Goal: Navigation & Orientation: Find specific page/section

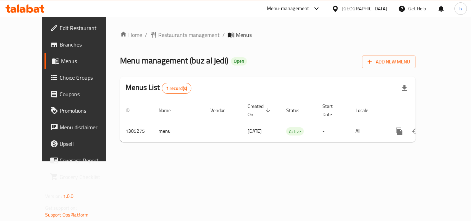
click at [382, 10] on div "Qatar" at bounding box center [363, 9] width 45 height 8
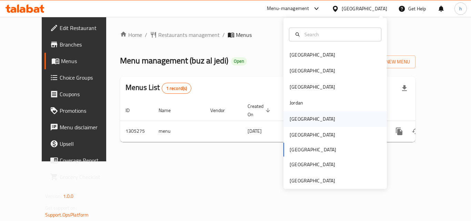
click at [318, 120] on div "Kuwait" at bounding box center [334, 119] width 103 height 16
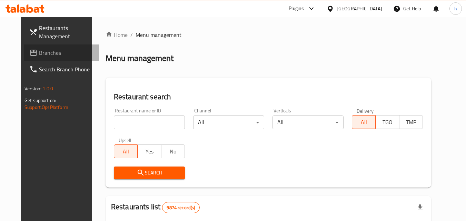
click at [58, 57] on link "Branches" at bounding box center [61, 52] width 75 height 17
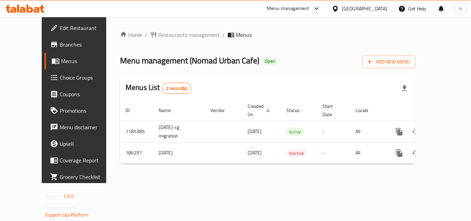
click at [341, 6] on div at bounding box center [336, 9] width 10 height 8
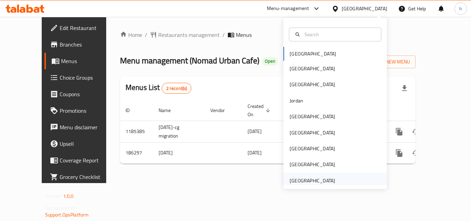
click at [323, 181] on div "[GEOGRAPHIC_DATA]" at bounding box center [311, 181] width 45 height 8
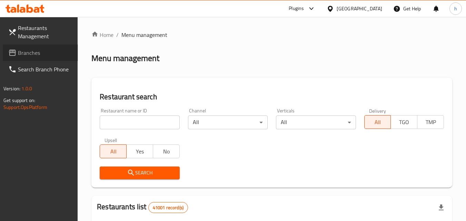
click at [52, 53] on span "Branches" at bounding box center [45, 53] width 54 height 8
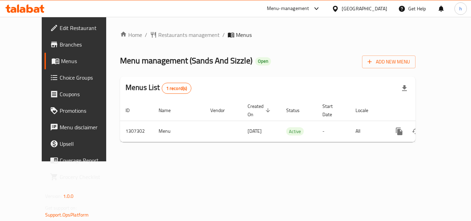
click at [310, 10] on div at bounding box center [314, 8] width 11 height 8
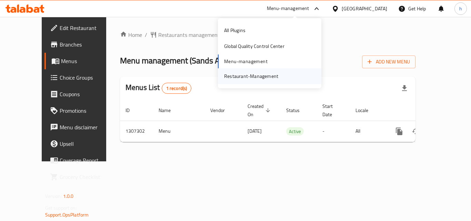
click at [278, 74] on div "Restaurant-Management" at bounding box center [250, 76] width 65 height 16
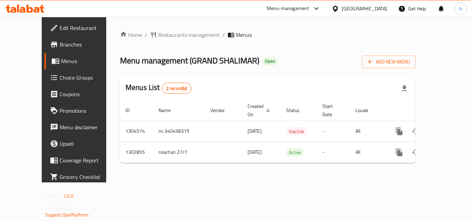
click at [319, 8] on icon at bounding box center [316, 8] width 8 height 8
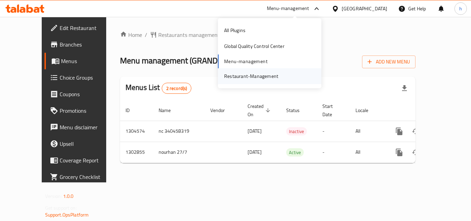
click at [283, 75] on div "Restaurant-Management" at bounding box center [250, 76] width 65 height 16
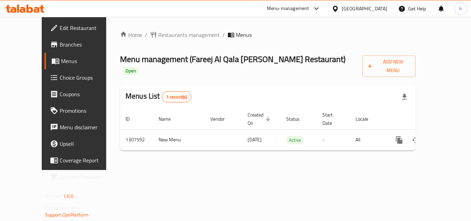
click at [362, 9] on div "[GEOGRAPHIC_DATA]" at bounding box center [363, 9] width 45 height 8
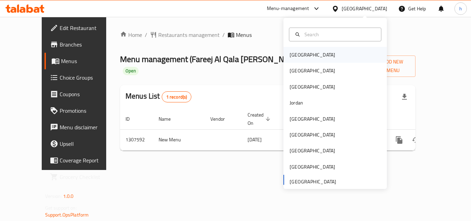
click at [339, 59] on div "[GEOGRAPHIC_DATA]" at bounding box center [334, 55] width 103 height 16
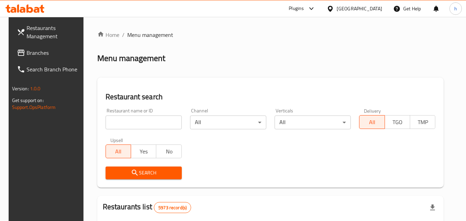
click at [27, 53] on span "Branches" at bounding box center [54, 53] width 54 height 8
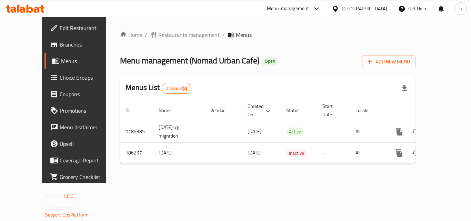
click at [337, 7] on icon at bounding box center [335, 9] width 5 height 6
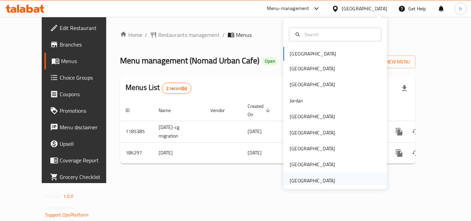
click at [311, 178] on div "[GEOGRAPHIC_DATA]" at bounding box center [311, 181] width 45 height 8
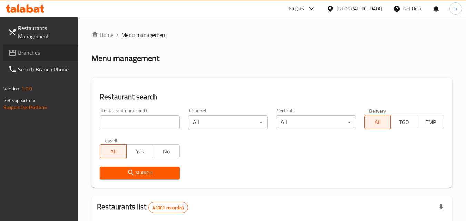
click at [51, 50] on span "Branches" at bounding box center [45, 53] width 54 height 8
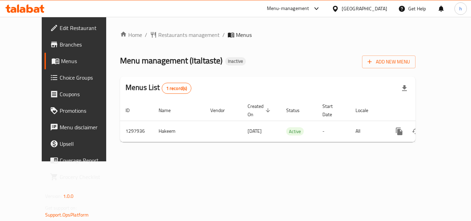
click at [339, 10] on div at bounding box center [336, 9] width 10 height 8
click at [308, 9] on div "Menu-management" at bounding box center [288, 8] width 42 height 8
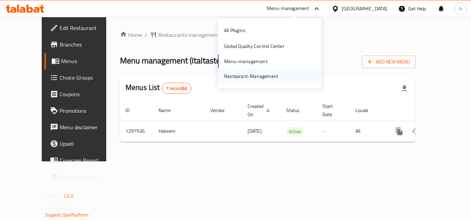
click at [288, 80] on div "Restaurant-Management" at bounding box center [269, 76] width 103 height 16
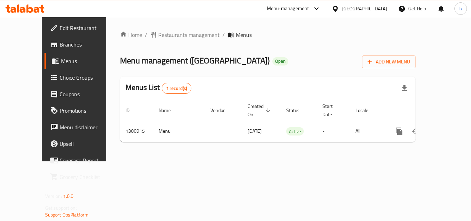
click at [293, 11] on div "Menu-management" at bounding box center [288, 8] width 42 height 8
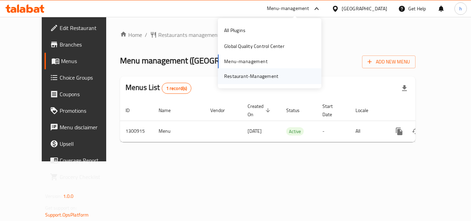
click at [275, 74] on div "Restaurant-Management" at bounding box center [251, 76] width 54 height 8
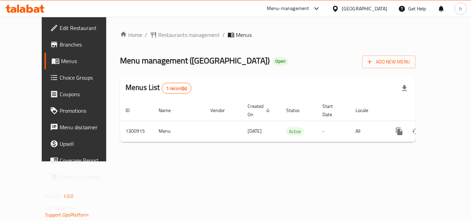
click at [381, 9] on div "[GEOGRAPHIC_DATA]" at bounding box center [363, 9] width 45 height 8
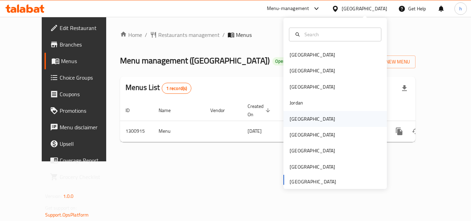
click at [317, 116] on div "[GEOGRAPHIC_DATA]" at bounding box center [334, 119] width 103 height 16
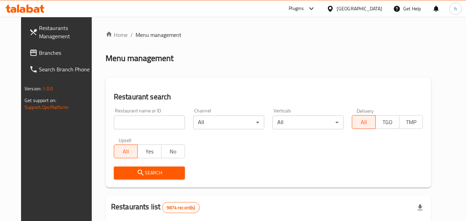
click at [39, 50] on span "Branches" at bounding box center [66, 53] width 54 height 8
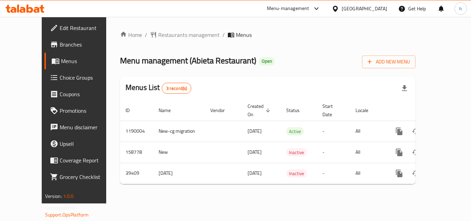
click at [379, 6] on div "[GEOGRAPHIC_DATA]" at bounding box center [363, 9] width 45 height 8
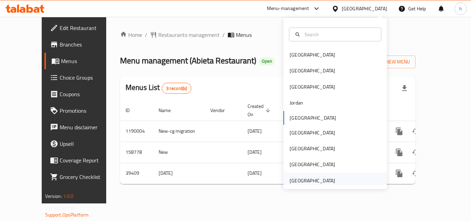
click at [327, 175] on div "[GEOGRAPHIC_DATA]" at bounding box center [312, 181] width 57 height 16
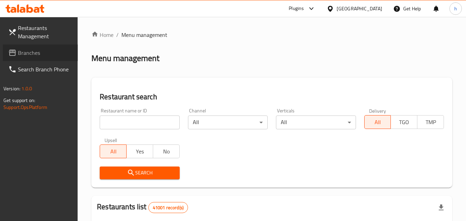
click at [22, 57] on span "Branches" at bounding box center [45, 53] width 54 height 8
click at [64, 49] on link "Branches" at bounding box center [37, 52] width 82 height 17
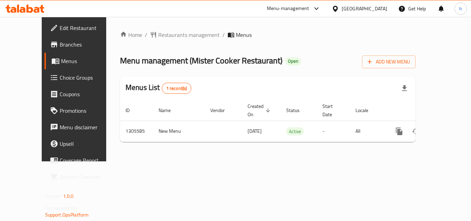
click at [346, 11] on div "United Arab Emirates" at bounding box center [363, 9] width 45 height 8
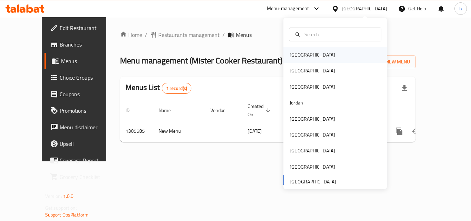
click at [313, 52] on div "Bahrain" at bounding box center [334, 55] width 103 height 16
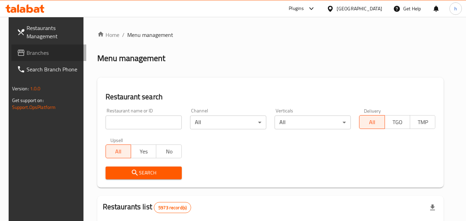
click at [53, 53] on span "Branches" at bounding box center [54, 53] width 54 height 8
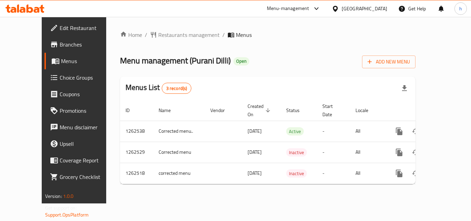
click at [375, 7] on div "Bahrain" at bounding box center [363, 9] width 45 height 8
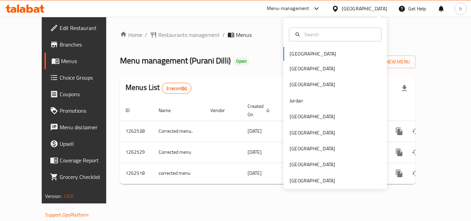
click at [315, 185] on div "Bahrain Egypt Iraq Jordan Kuwait Oman Qatar Saudi Arabia United Arab Emirates" at bounding box center [334, 103] width 103 height 171
click at [317, 182] on div "[GEOGRAPHIC_DATA]" at bounding box center [311, 181] width 45 height 8
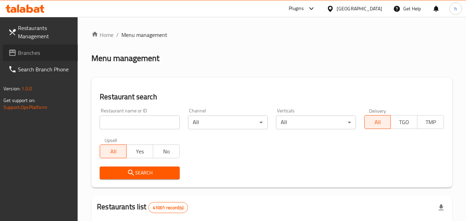
click at [43, 51] on span "Branches" at bounding box center [45, 53] width 54 height 8
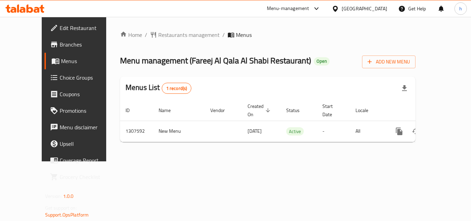
click at [353, 9] on div "[GEOGRAPHIC_DATA]" at bounding box center [363, 9] width 45 height 8
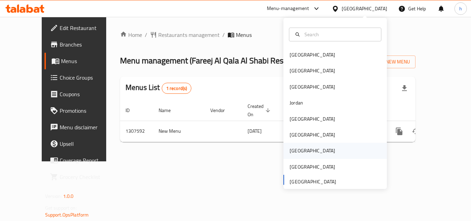
click at [312, 149] on div "[GEOGRAPHIC_DATA]" at bounding box center [334, 151] width 103 height 16
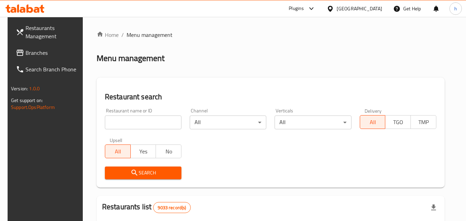
click at [25, 53] on span "Branches" at bounding box center [52, 53] width 54 height 8
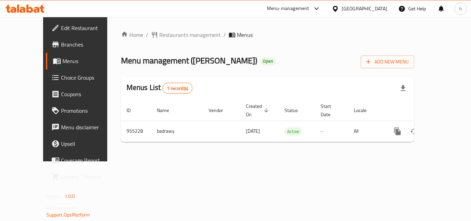
click at [309, 10] on div "Menu-management" at bounding box center [288, 8] width 42 height 8
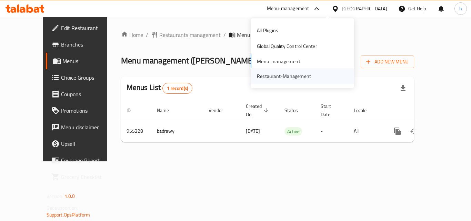
click at [310, 81] on div "Restaurant-Management" at bounding box center [283, 76] width 65 height 16
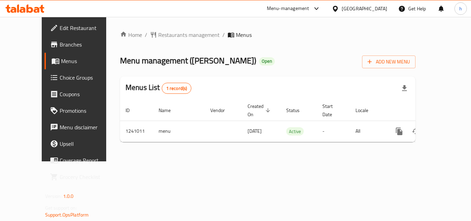
click at [302, 7] on div "Menu-management" at bounding box center [288, 8] width 42 height 8
click at [278, 62] on div "All Plugins Global Quality Control Center Menu-management Restaurant-Management" at bounding box center [302, 53] width 103 height 62
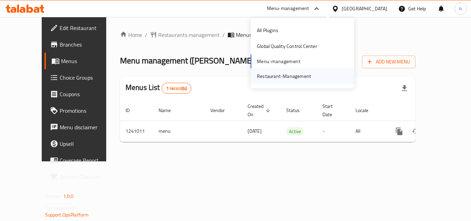
click at [285, 78] on div "Restaurant-Management" at bounding box center [284, 76] width 54 height 8
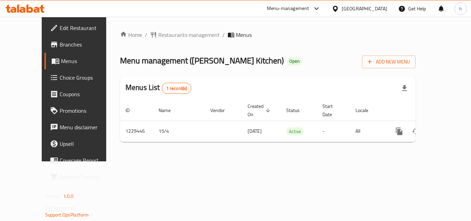
click at [309, 9] on div "Menu-management" at bounding box center [288, 8] width 42 height 8
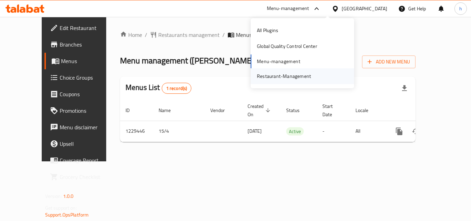
click at [287, 82] on div "Restaurant-Management" at bounding box center [283, 76] width 65 height 16
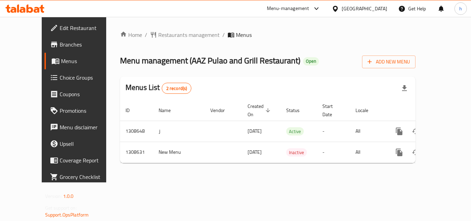
click at [279, 9] on div "Menu-management" at bounding box center [288, 8] width 42 height 8
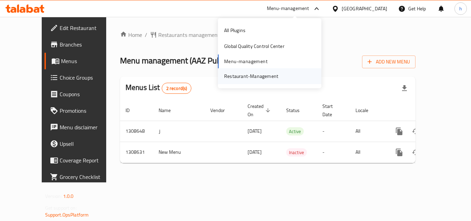
click at [246, 74] on div "Restaurant-Management" at bounding box center [251, 76] width 54 height 8
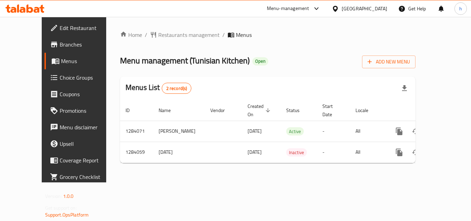
click at [358, 9] on div "[GEOGRAPHIC_DATA]" at bounding box center [363, 9] width 45 height 8
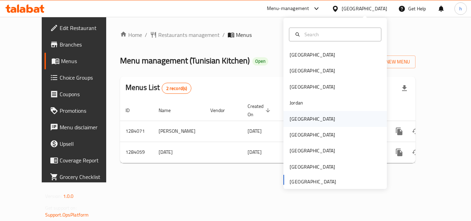
click at [292, 124] on div "[GEOGRAPHIC_DATA]" at bounding box center [312, 119] width 57 height 16
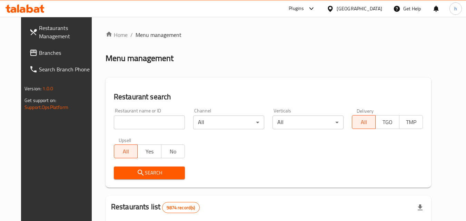
click at [29, 56] on span at bounding box center [34, 53] width 10 height 8
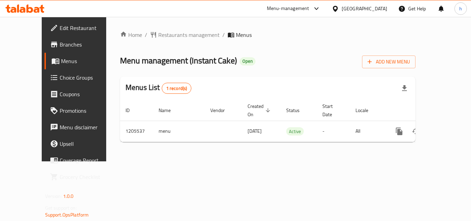
click at [379, 10] on div "Kuwait" at bounding box center [363, 9] width 45 height 8
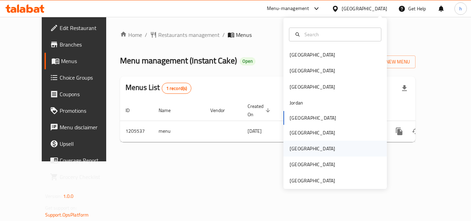
click at [324, 148] on div "Qatar" at bounding box center [334, 149] width 103 height 16
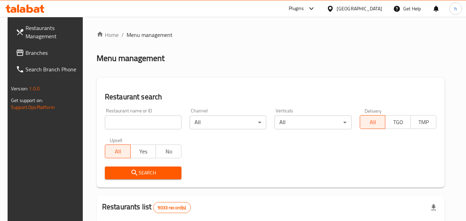
click at [27, 55] on span "Branches" at bounding box center [52, 53] width 54 height 8
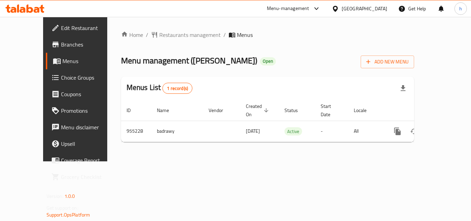
click at [385, 7] on div "[GEOGRAPHIC_DATA]" at bounding box center [363, 9] width 45 height 8
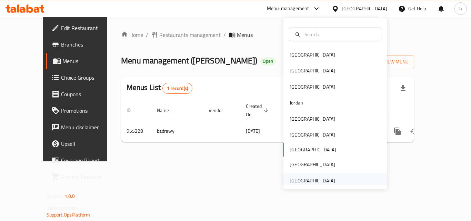
click at [306, 178] on div "[GEOGRAPHIC_DATA]" at bounding box center [311, 181] width 45 height 8
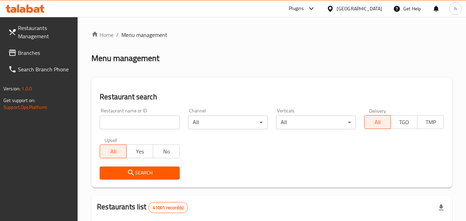
click at [26, 49] on span "Branches" at bounding box center [45, 53] width 54 height 8
